Goal: Find specific page/section: Find specific page/section

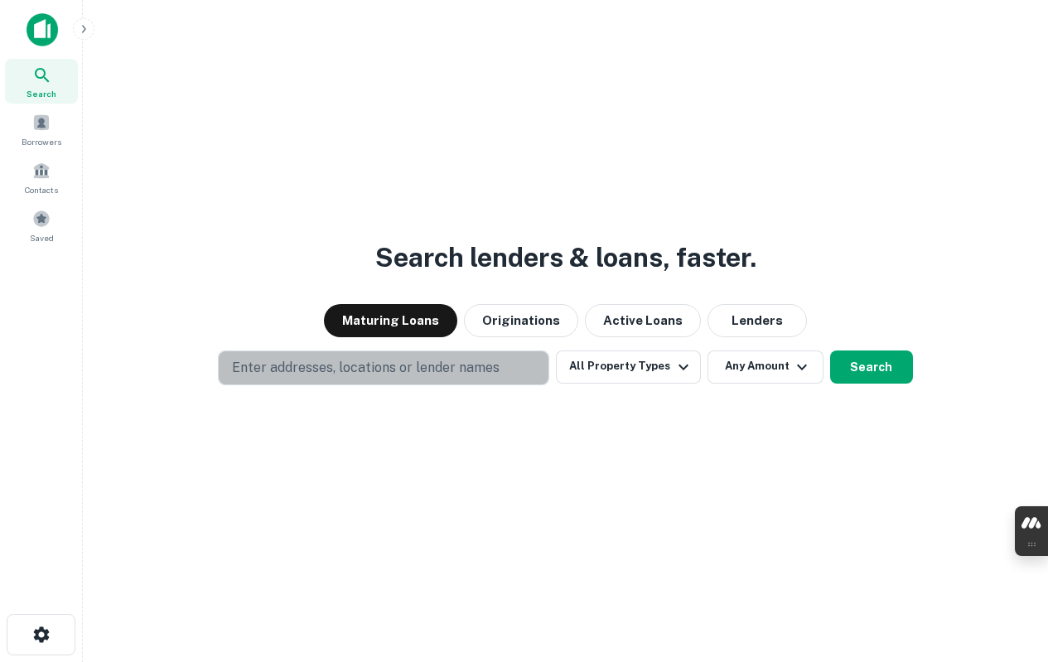
click at [363, 364] on p "Enter addresses, locations or lender names" at bounding box center [366, 368] width 268 height 20
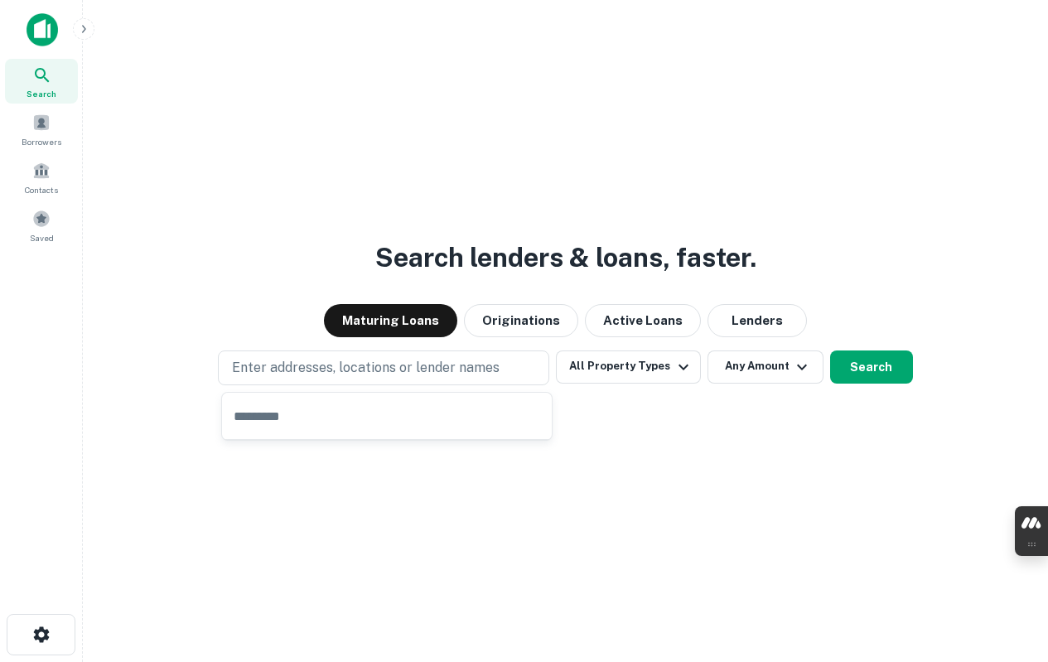
click at [46, 22] on img at bounding box center [42, 29] width 31 height 33
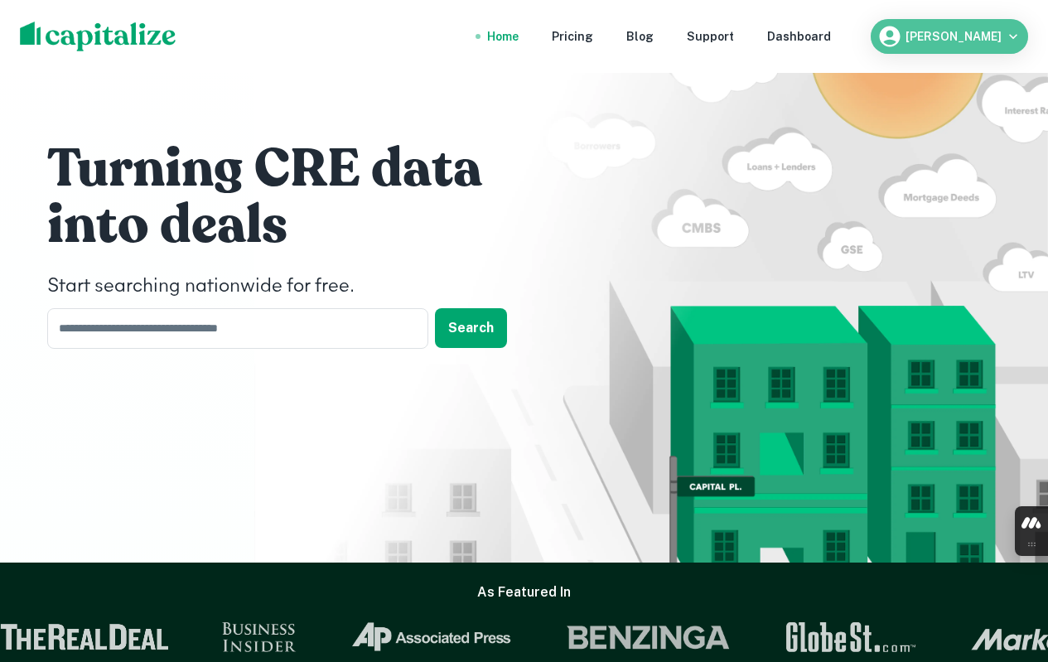
click at [933, 34] on h6 "[PERSON_NAME]" at bounding box center [953, 37] width 96 height 12
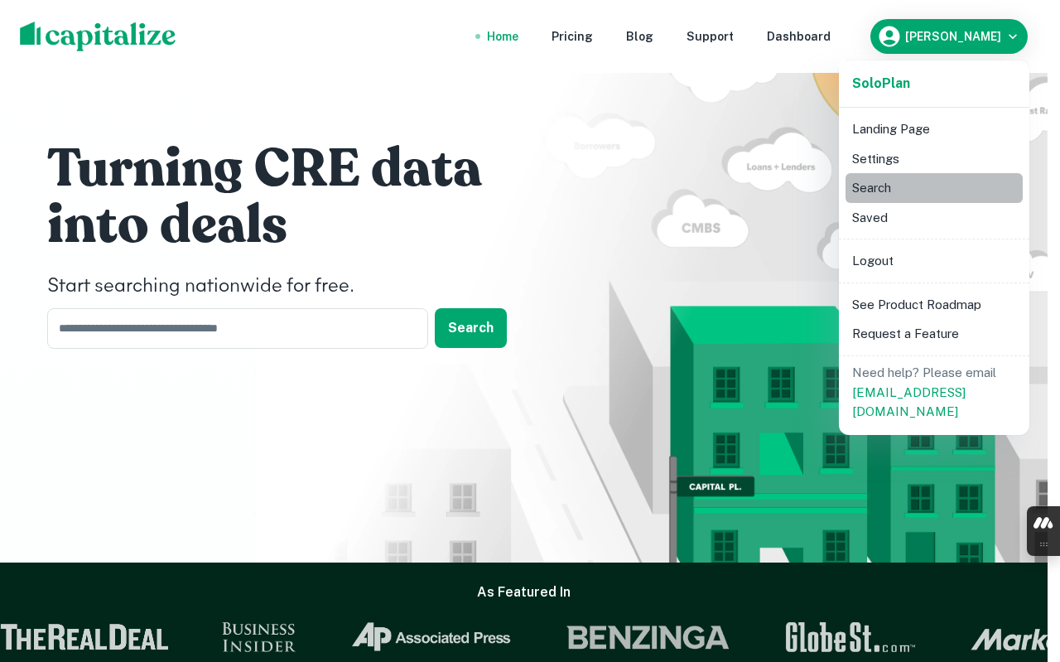
click at [872, 186] on li "Search" at bounding box center [934, 188] width 177 height 30
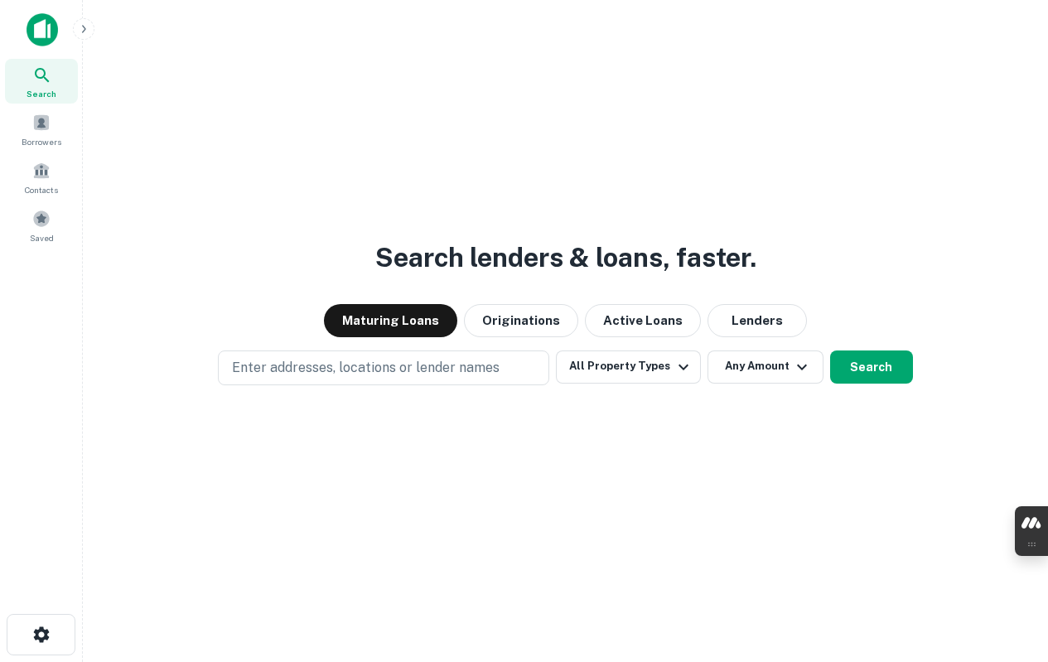
click at [674, 366] on icon "button" at bounding box center [684, 367] width 20 height 20
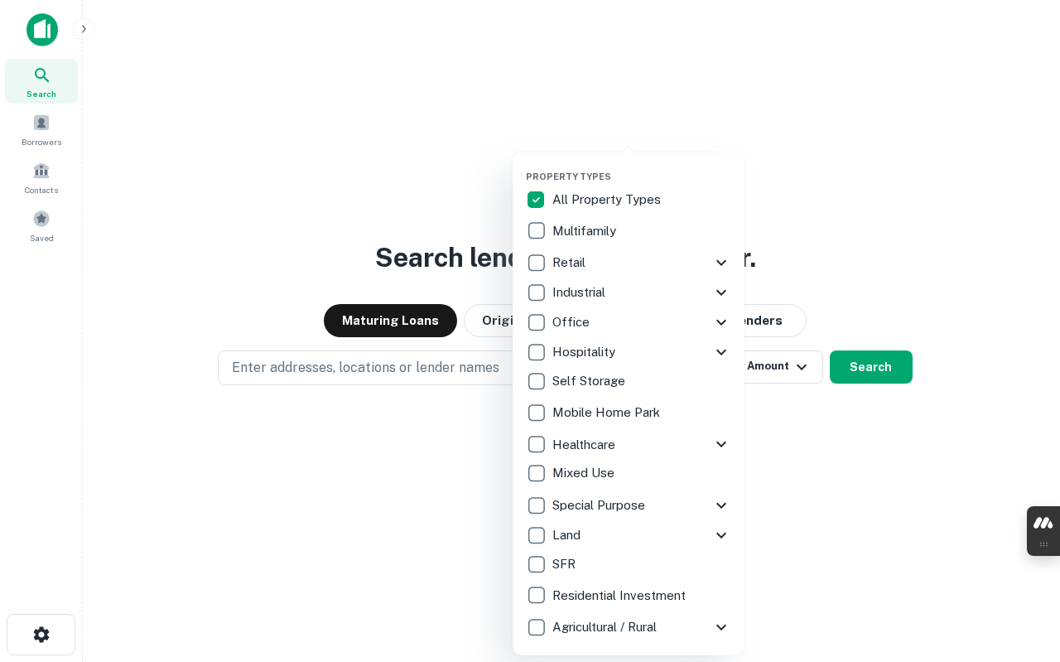
click at [879, 439] on div at bounding box center [530, 331] width 1060 height 662
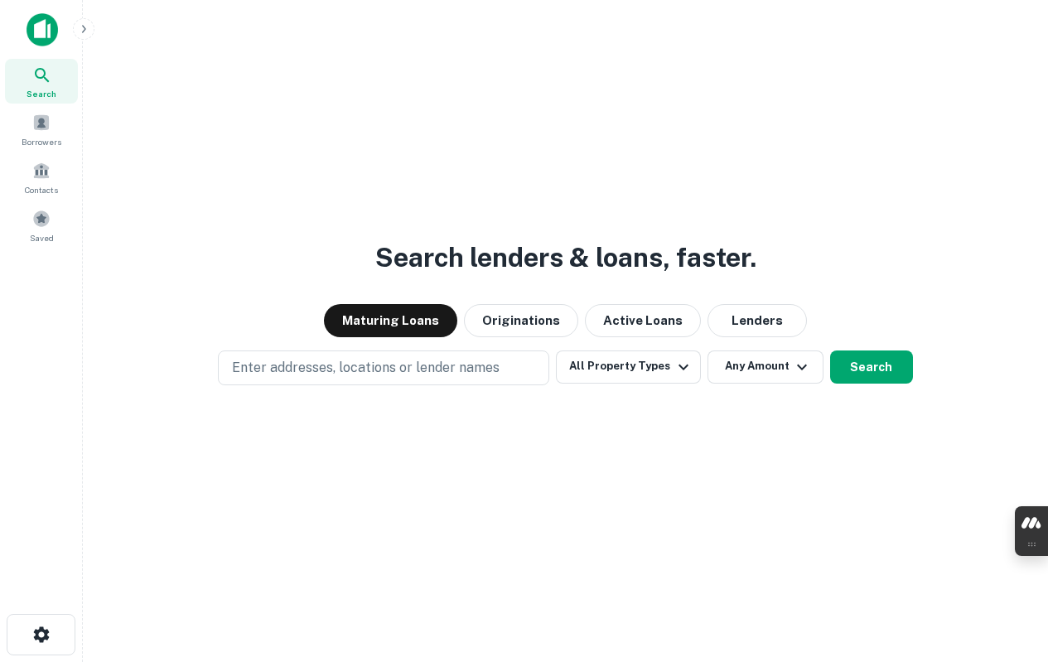
click at [84, 25] on icon "button" at bounding box center [83, 28] width 13 height 13
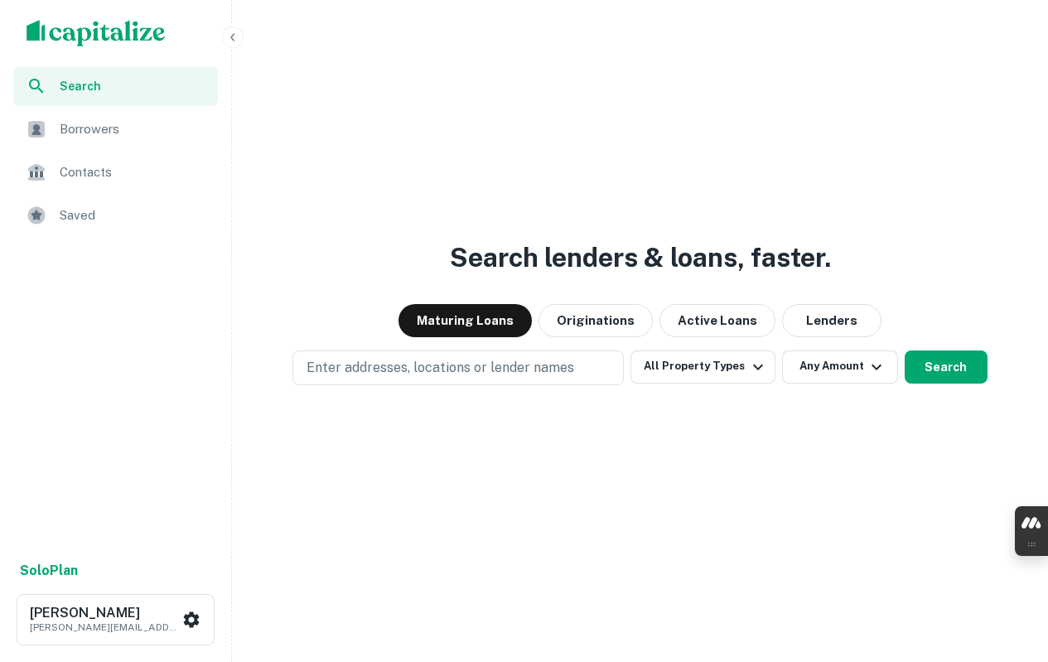
click at [84, 215] on span "Saved" at bounding box center [134, 215] width 148 height 20
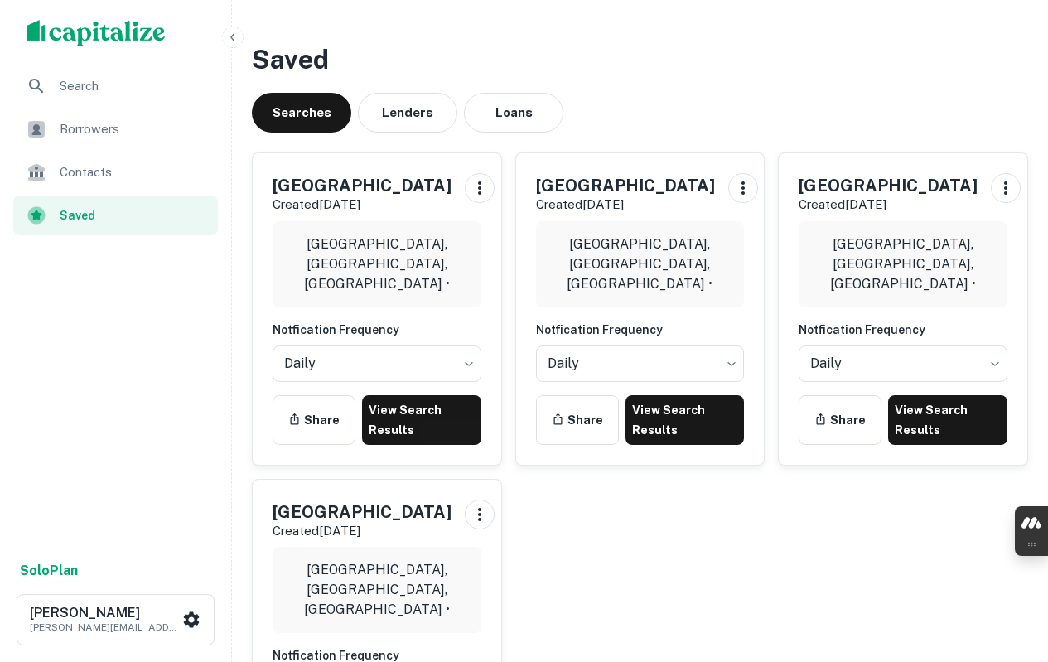
click at [537, 113] on button "Loans" at bounding box center [513, 113] width 99 height 40
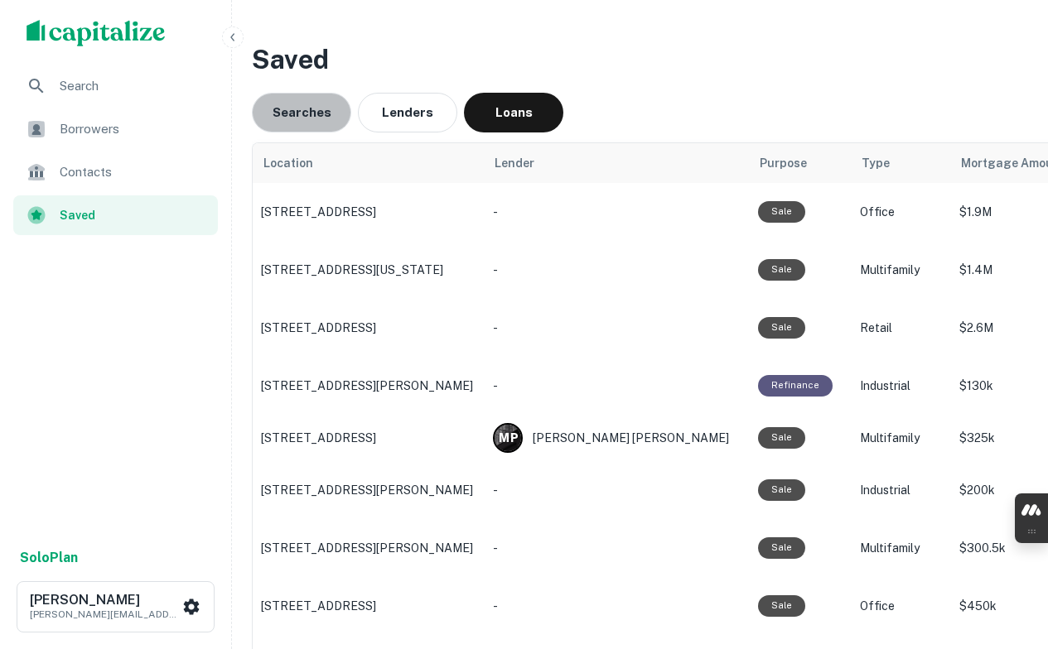
click at [340, 117] on button "Searches" at bounding box center [301, 113] width 99 height 40
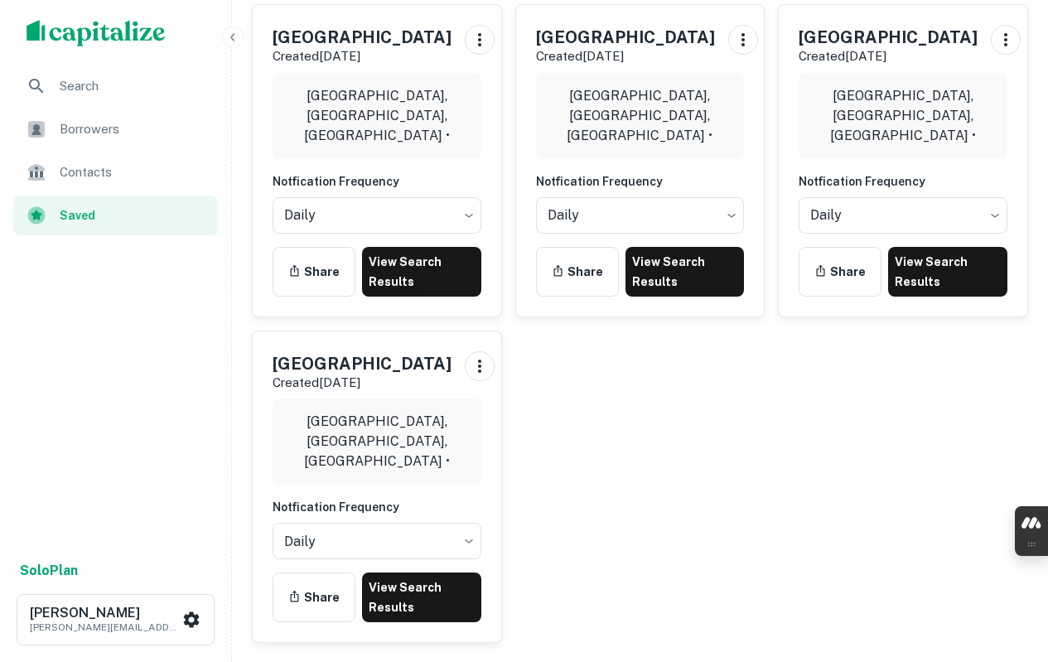
scroll to position [83, 0]
